Goal: Complete application form

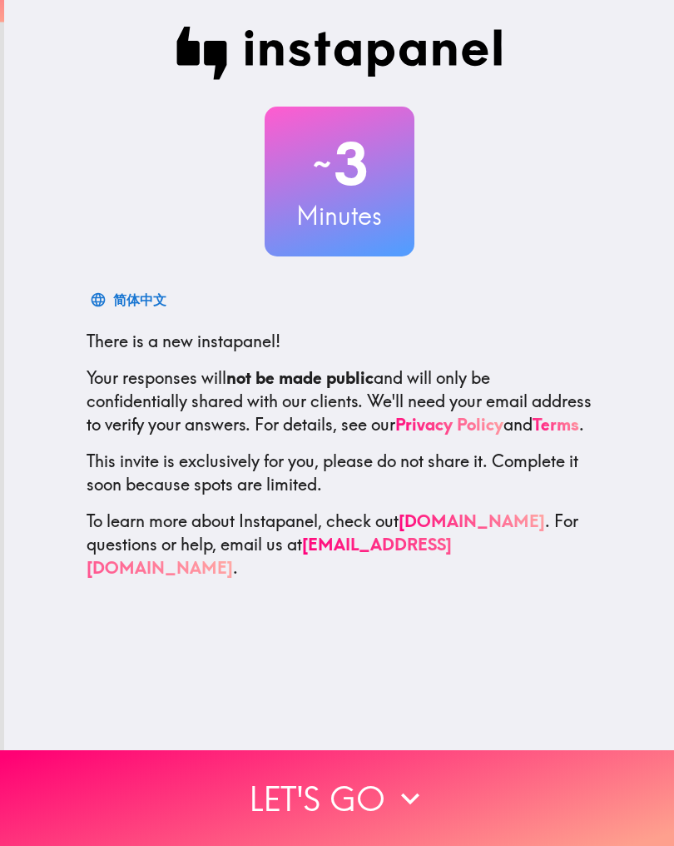
click at [385, 802] on button "Let's go" at bounding box center [337, 798] width 674 height 96
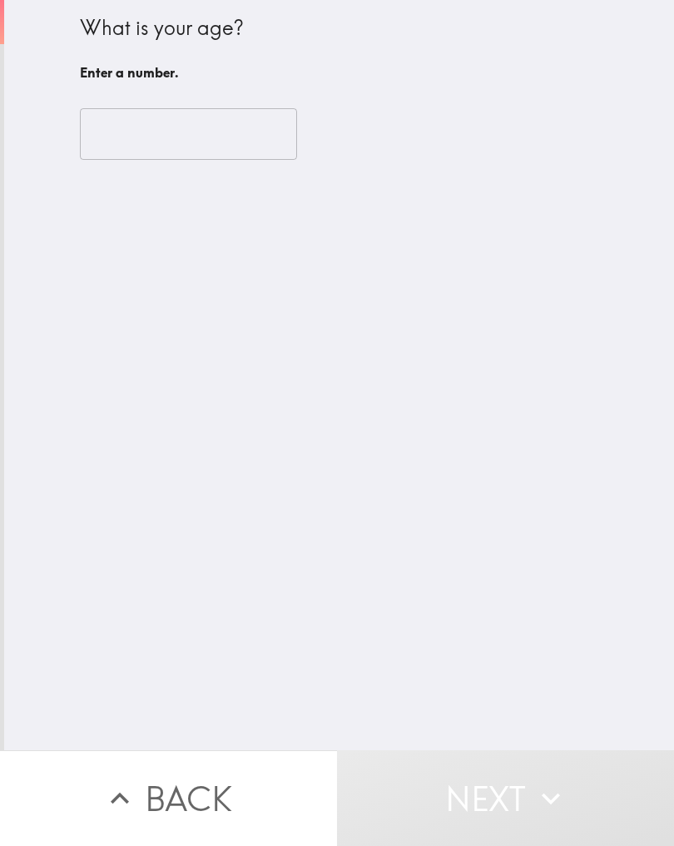
click at [188, 146] on input "number" at bounding box center [188, 134] width 217 height 52
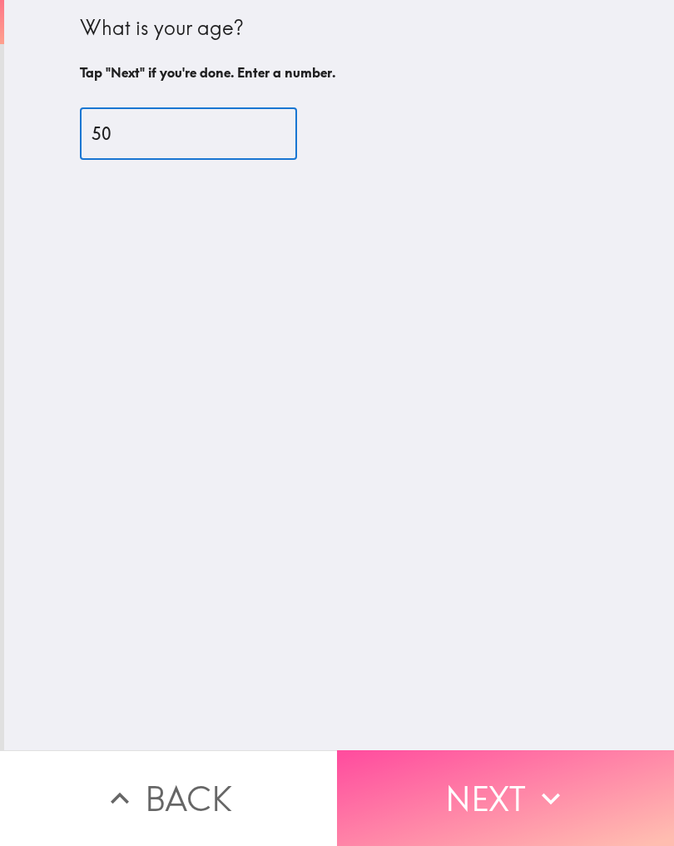
type input "50"
click at [558, 797] on icon "button" at bounding box center [551, 798] width 37 height 37
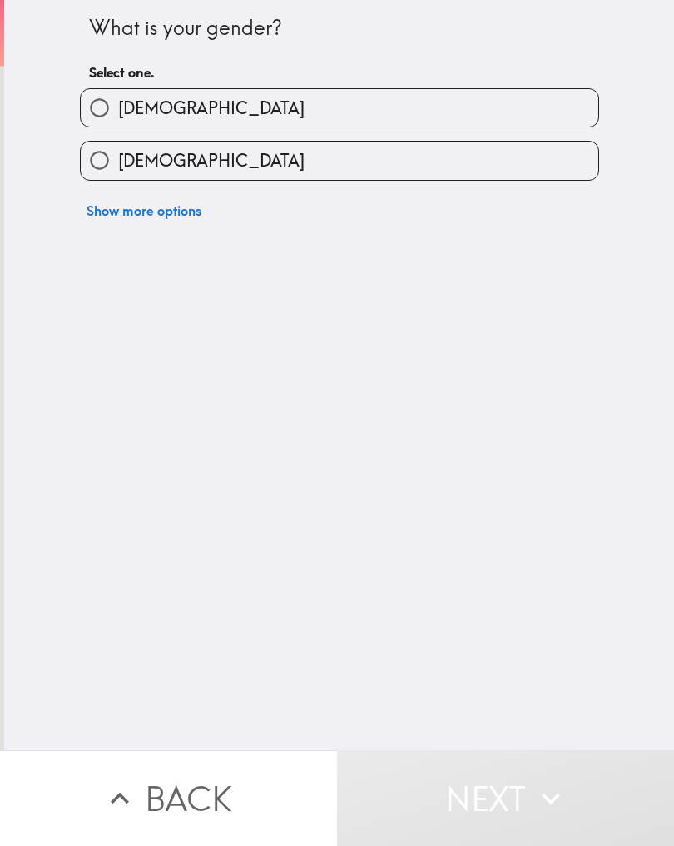
click at [159, 115] on label "[DEMOGRAPHIC_DATA]" at bounding box center [340, 107] width 518 height 37
click at [118, 115] on input "[DEMOGRAPHIC_DATA]" at bounding box center [99, 107] width 37 height 37
radio input "true"
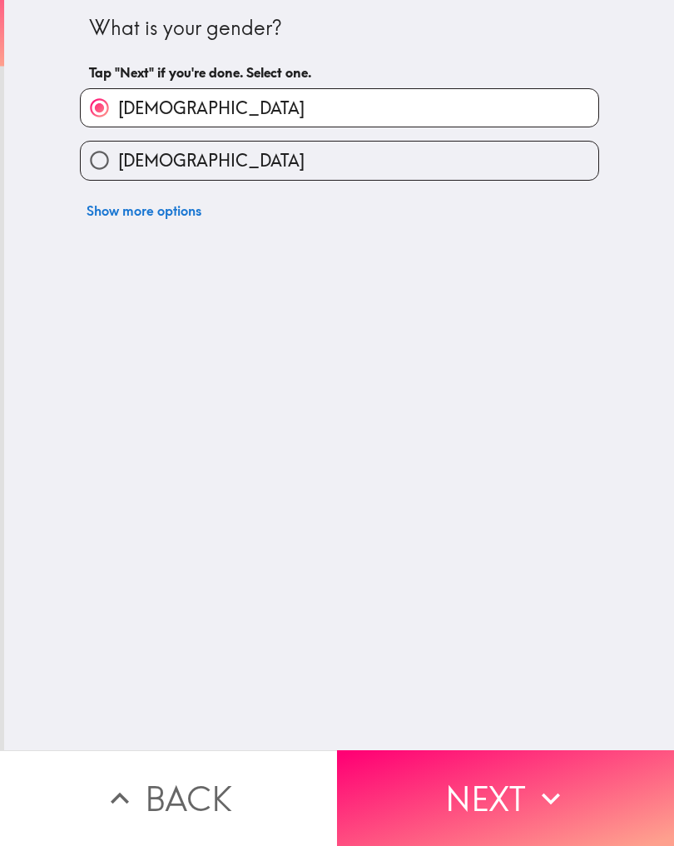
click at [572, 800] on button "Next" at bounding box center [505, 798] width 337 height 96
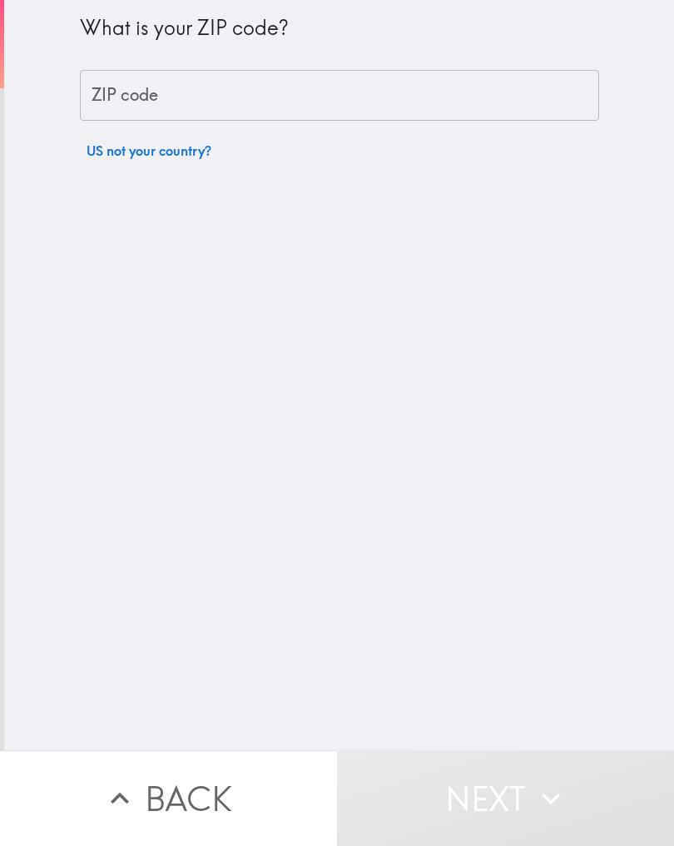
click at [219, 117] on input "ZIP code" at bounding box center [339, 96] width 519 height 52
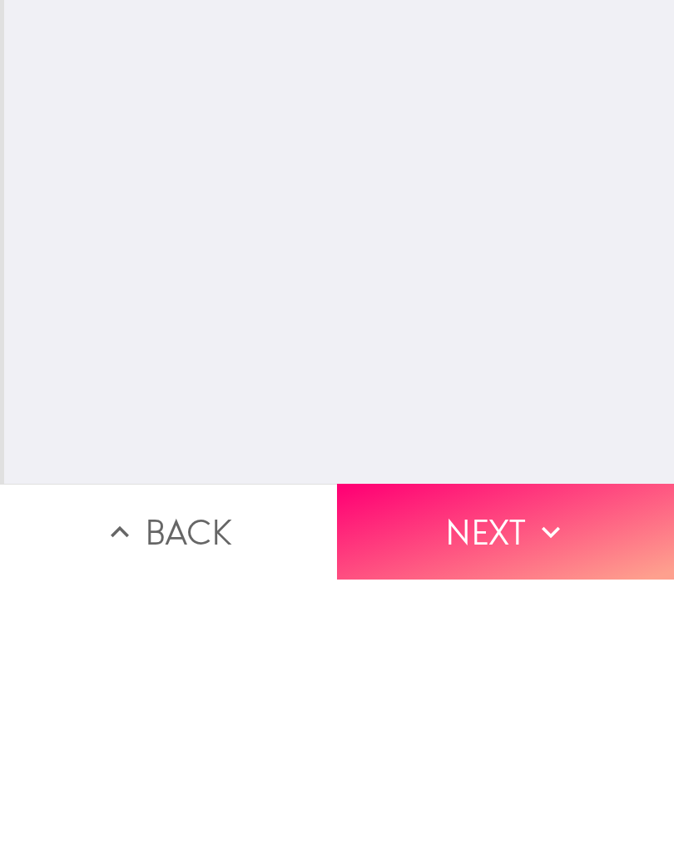
type input "80503"
click at [528, 750] on button "Next" at bounding box center [505, 798] width 337 height 96
